Goal: Entertainment & Leisure: Consume media (video, audio)

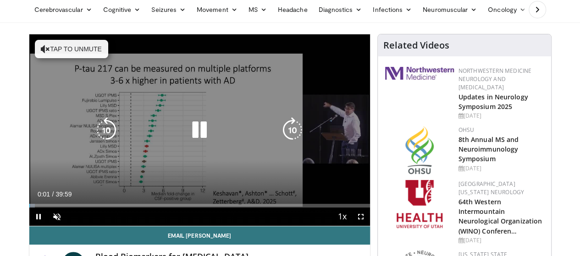
scroll to position [55, 0]
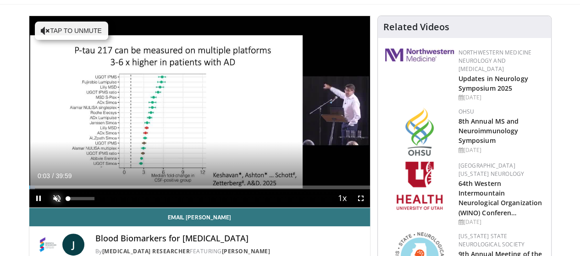
click at [48, 208] on span "Video Player" at bounding box center [57, 198] width 18 height 18
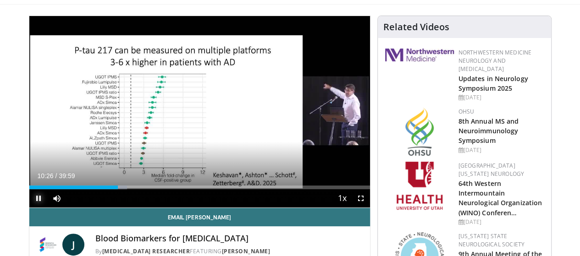
click at [29, 208] on span "Video Player" at bounding box center [38, 198] width 18 height 18
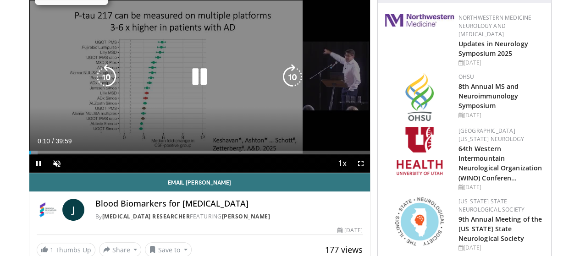
scroll to position [92, 0]
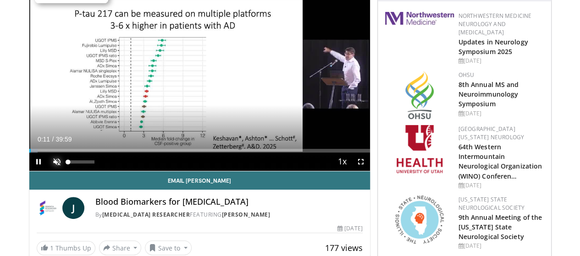
click at [48, 171] on span "Video Player" at bounding box center [57, 162] width 18 height 18
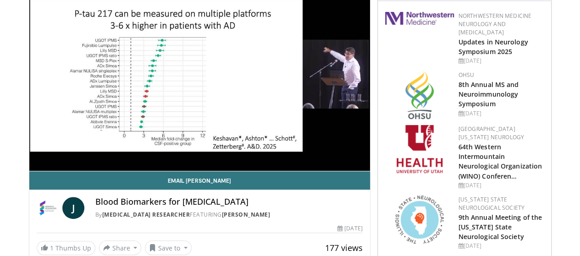
click at [31, 171] on div "10 seconds Tap to unmute" at bounding box center [199, 75] width 341 height 192
